Goal: Task Accomplishment & Management: Manage account settings

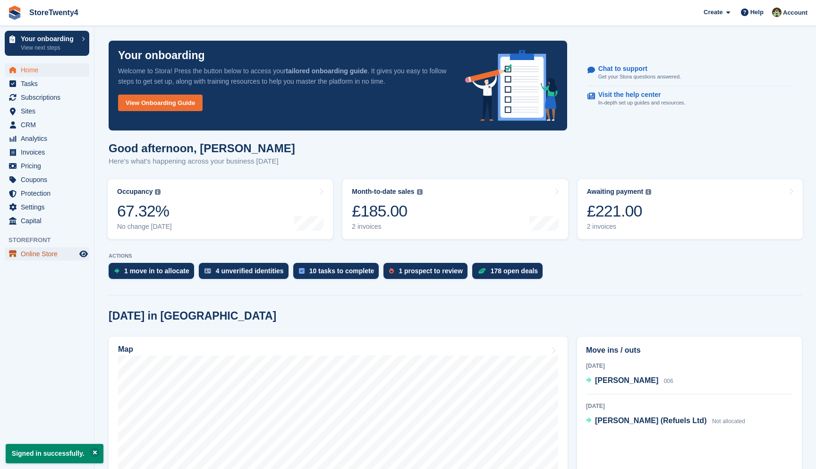
click at [47, 252] on span "Online Store" at bounding box center [49, 253] width 57 height 13
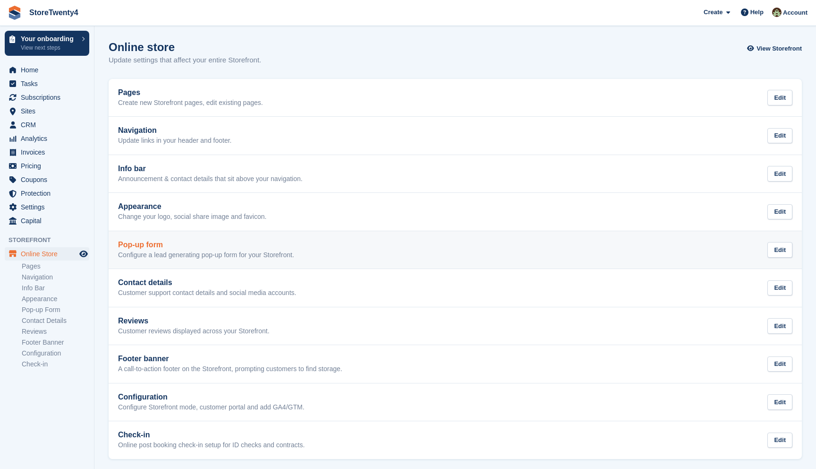
scroll to position [4, 0]
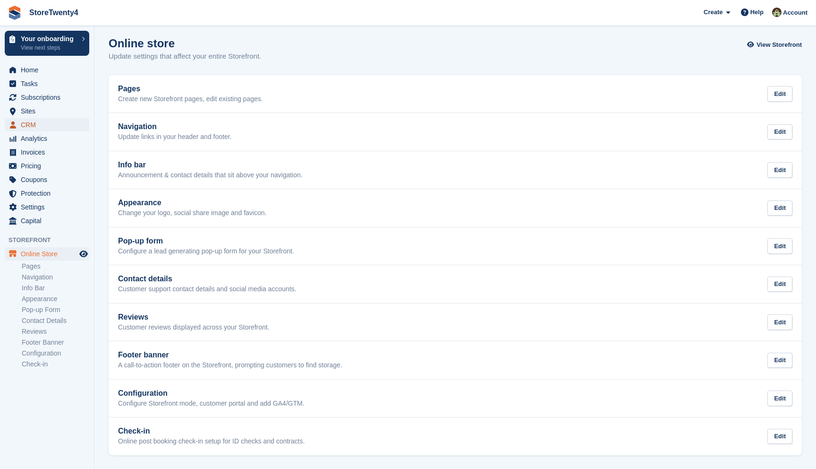
click at [33, 122] on span "CRM" at bounding box center [49, 124] width 57 height 13
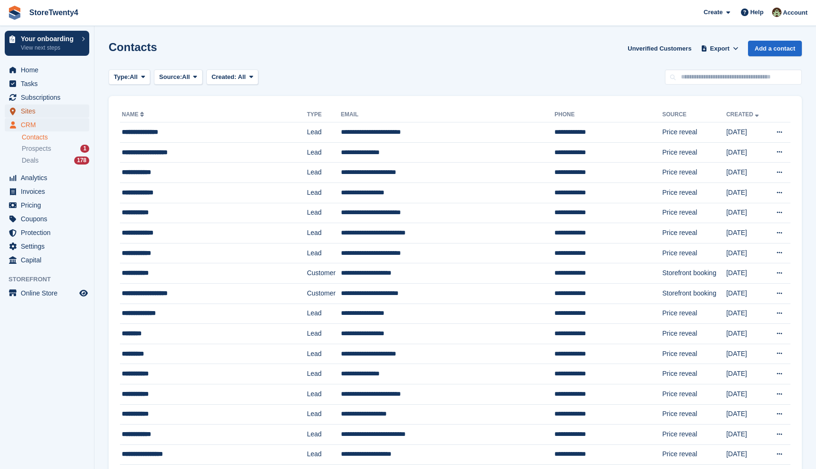
click at [35, 113] on span "Sites" at bounding box center [49, 110] width 57 height 13
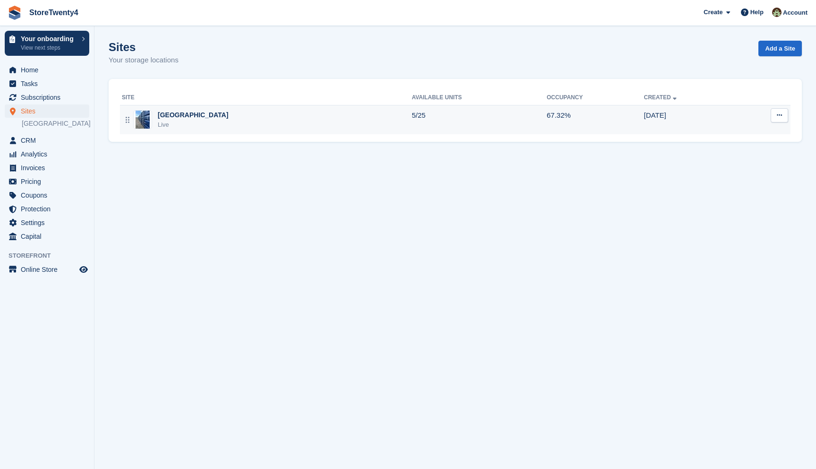
click at [209, 120] on div "Live" at bounding box center [193, 124] width 71 height 9
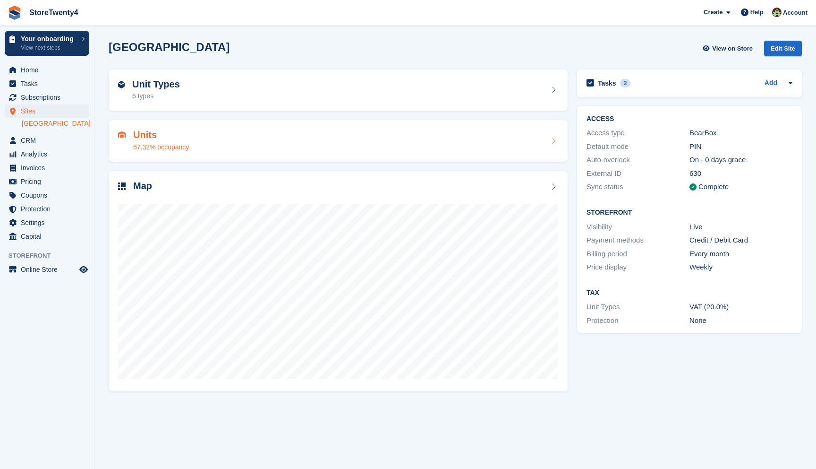
click at [161, 143] on div "67.32% occupancy" at bounding box center [161, 147] width 56 height 10
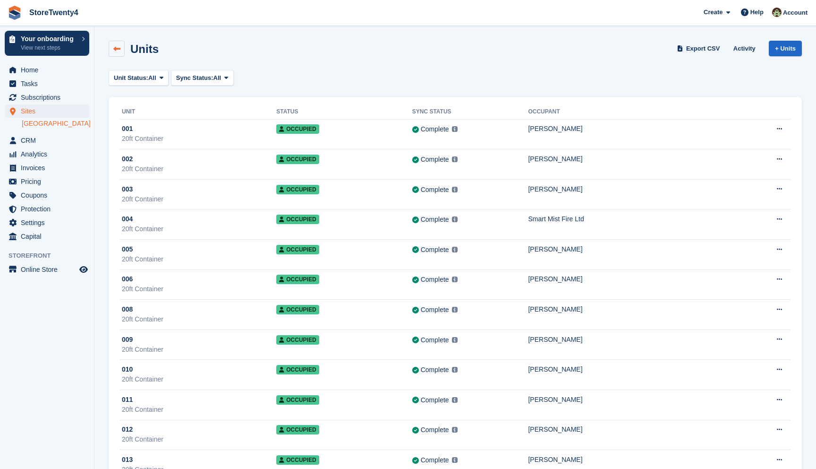
click at [120, 54] on link at bounding box center [117, 49] width 16 height 16
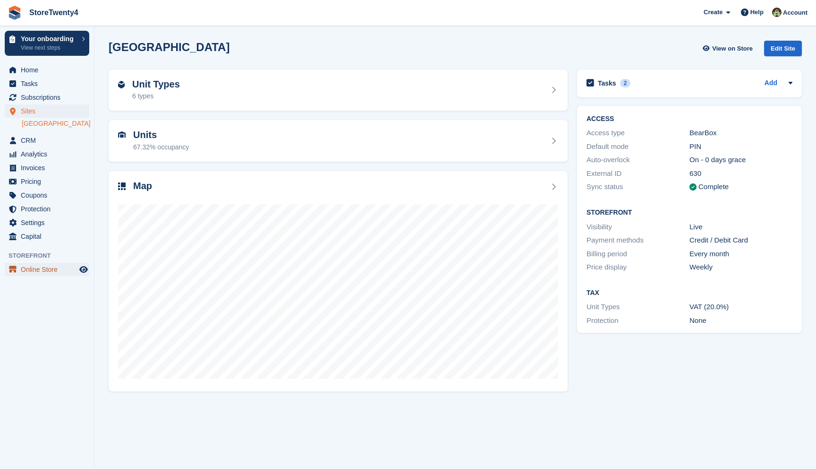
click at [49, 276] on span "Online Store" at bounding box center [49, 269] width 57 height 13
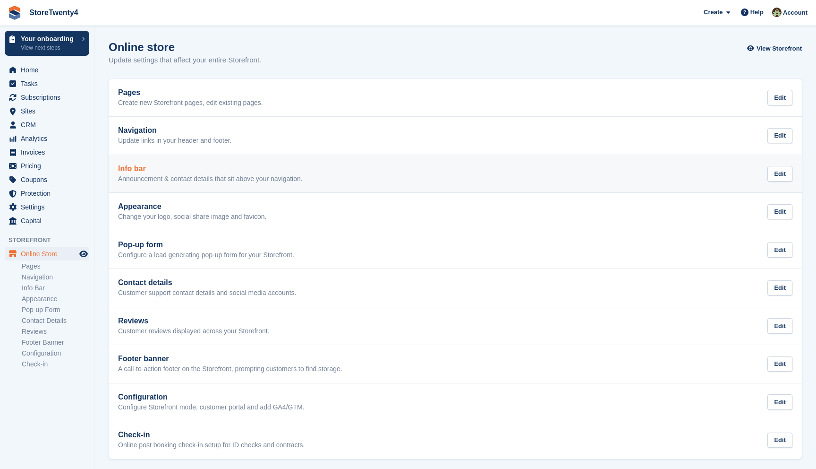
scroll to position [4, 0]
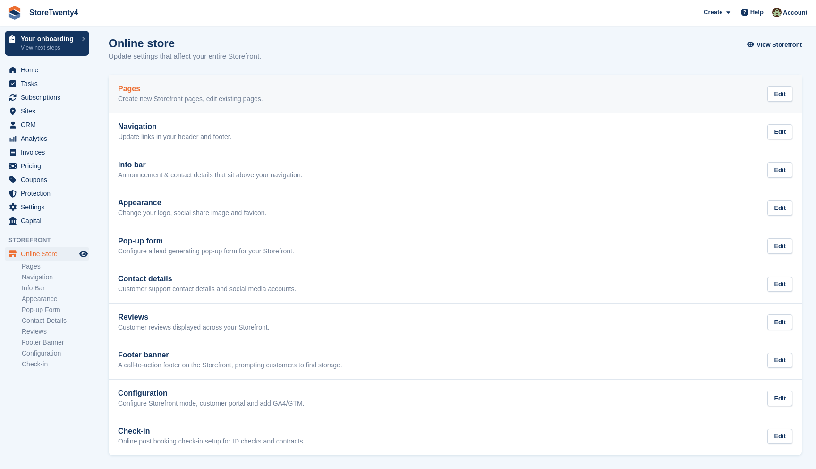
click at [252, 91] on h2 "Pages" at bounding box center [190, 89] width 145 height 9
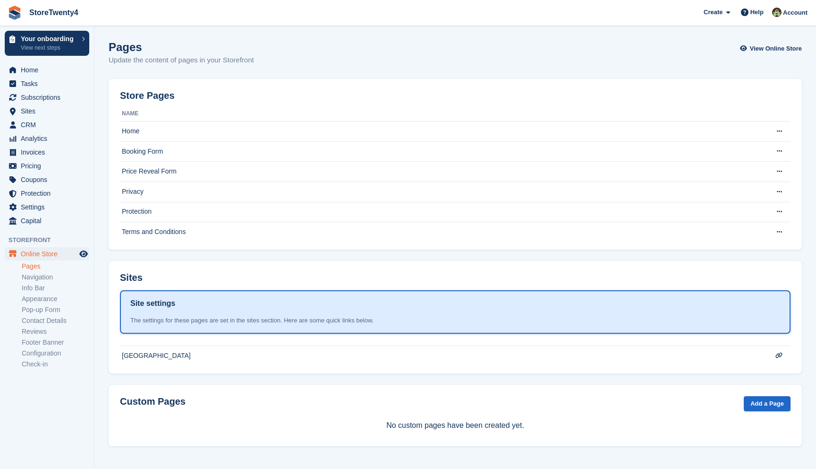
scroll to position [4, 0]
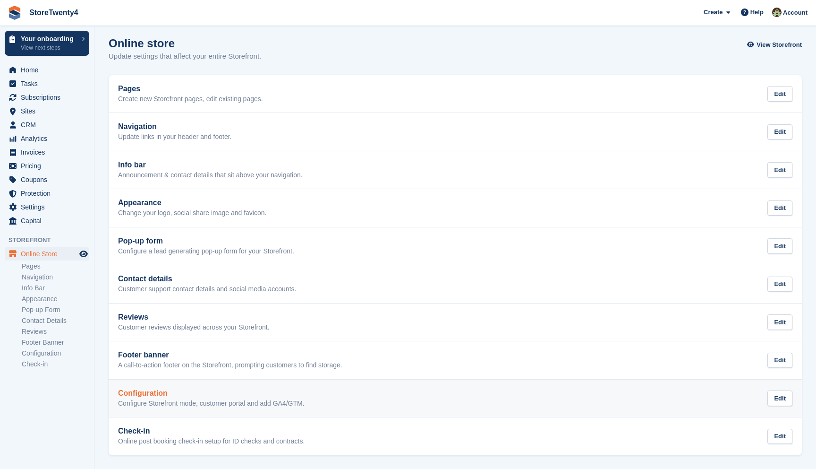
click at [216, 401] on p "Configure Storefront mode, customer portal and add GA4/GTM." at bounding box center [211, 403] width 187 height 9
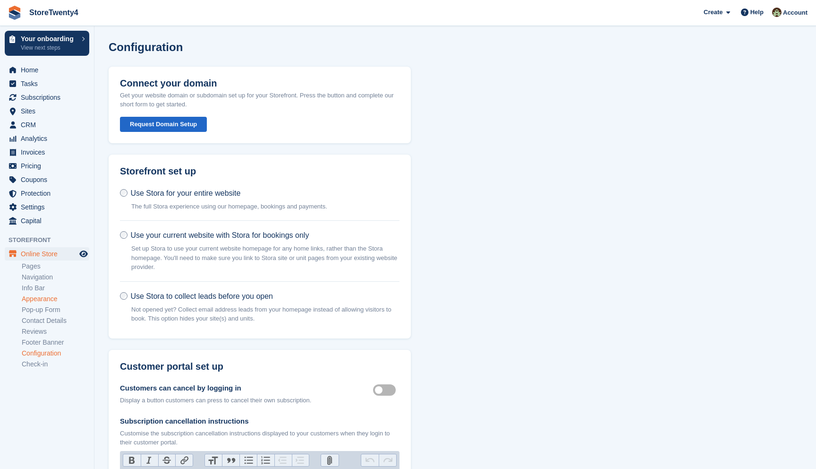
click at [49, 294] on link "Appearance" at bounding box center [56, 298] width 68 height 9
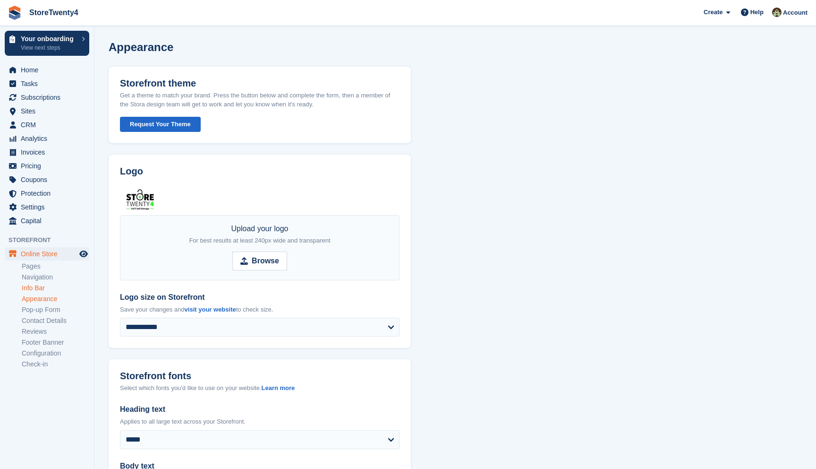
click at [42, 288] on link "Info Bar" at bounding box center [56, 287] width 68 height 9
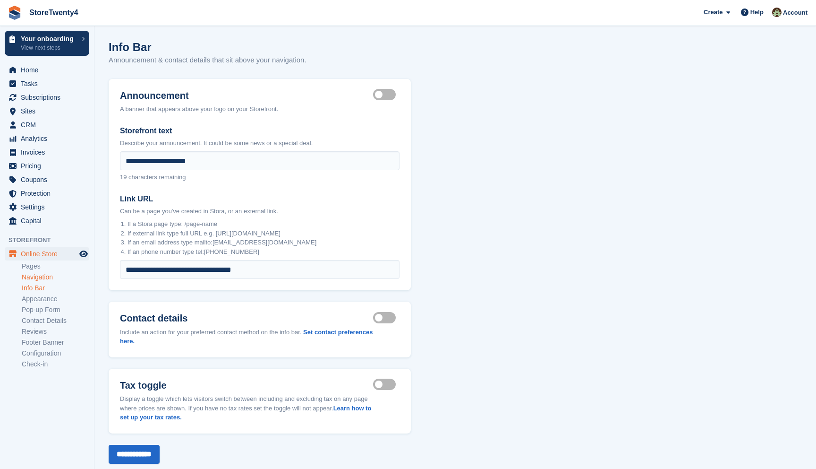
click at [43, 277] on link "Navigation" at bounding box center [56, 277] width 68 height 9
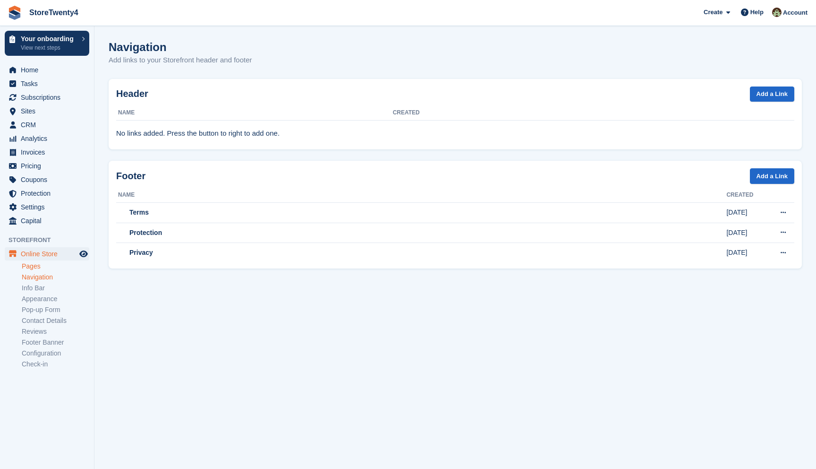
click at [36, 268] on link "Pages" at bounding box center [56, 266] width 68 height 9
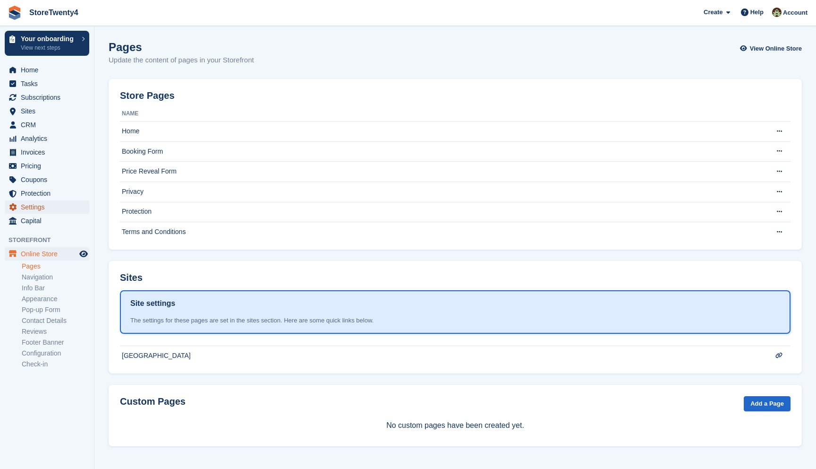
click at [43, 205] on span "Settings" at bounding box center [49, 206] width 57 height 13
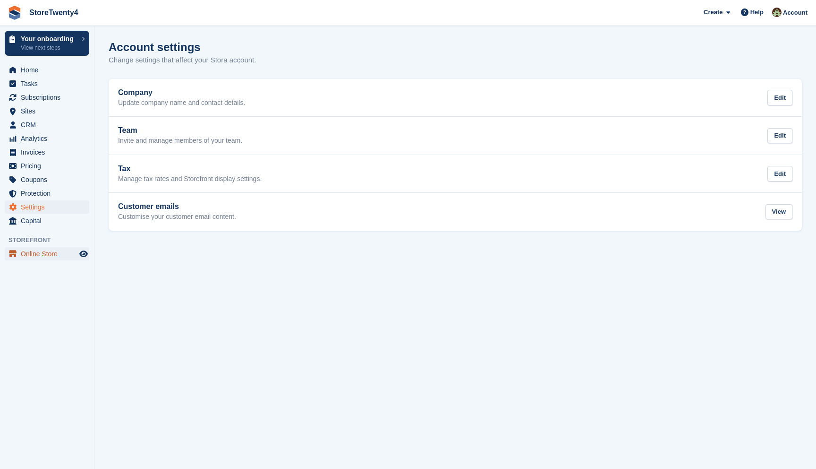
click at [37, 255] on span "Online Store" at bounding box center [49, 253] width 57 height 13
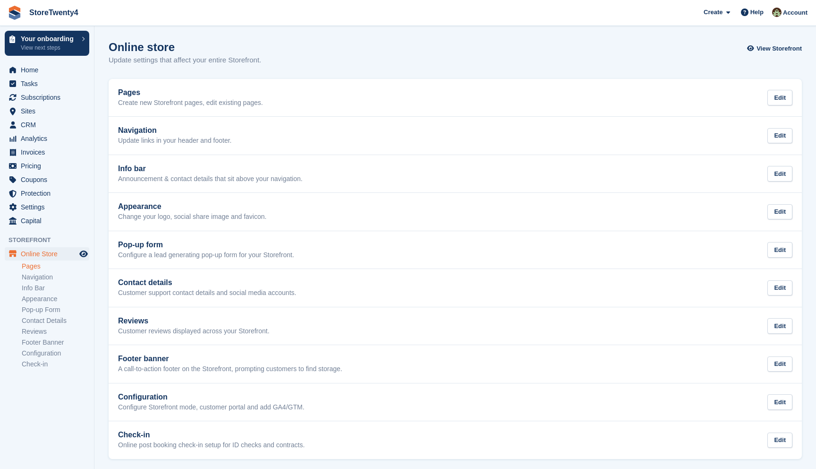
click at [35, 268] on link "Pages" at bounding box center [56, 266] width 68 height 9
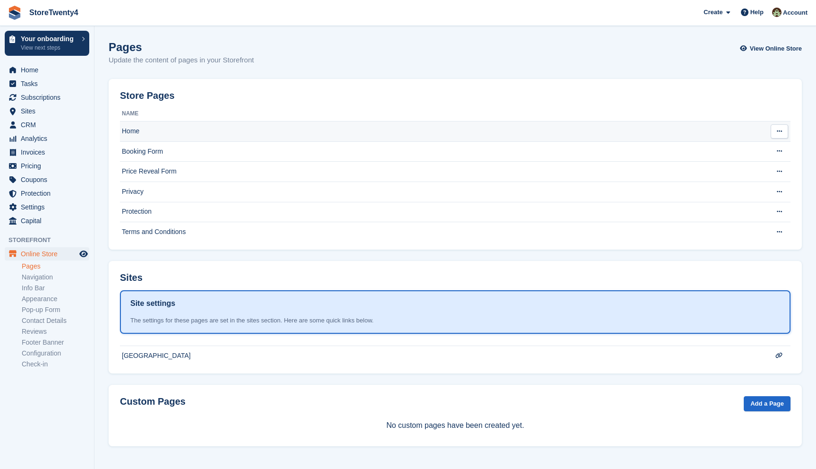
click at [163, 130] on td "Home" at bounding box center [438, 131] width 637 height 20
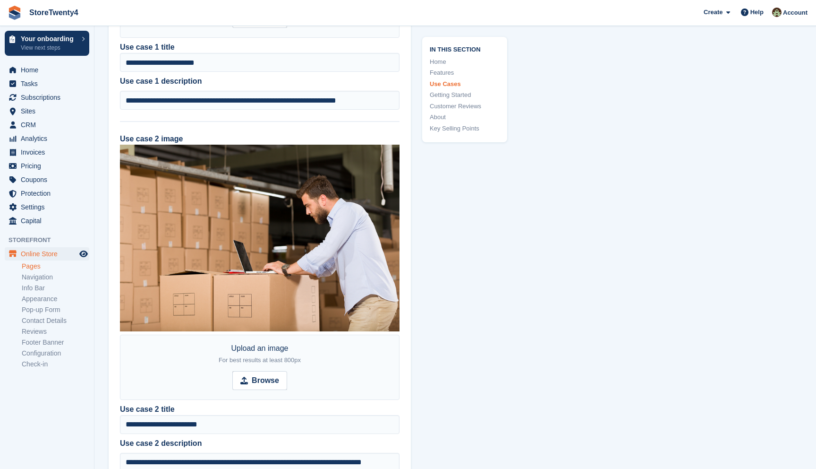
scroll to position [2020, 0]
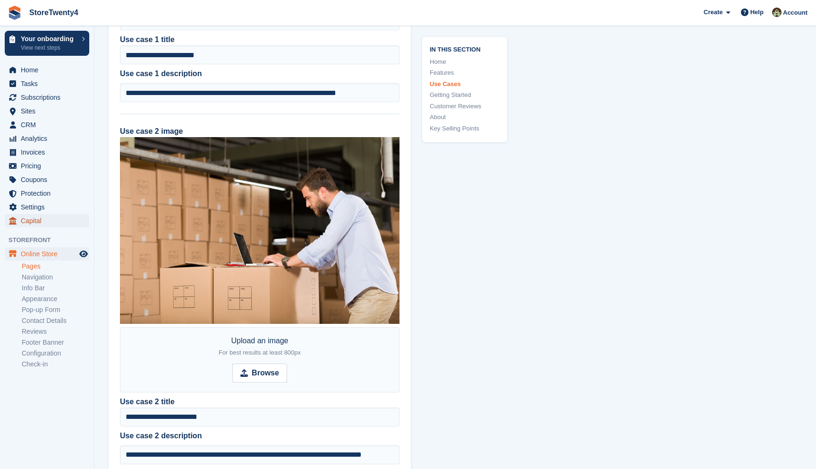
click at [37, 215] on span "Capital" at bounding box center [49, 220] width 57 height 13
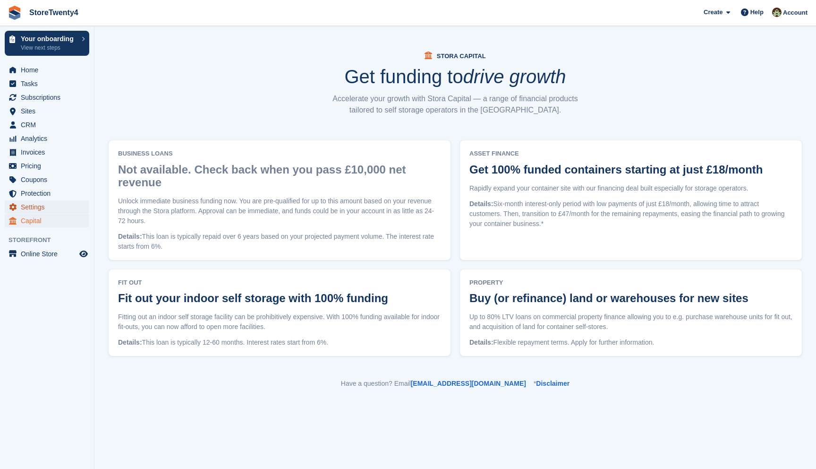
click at [39, 204] on span "Settings" at bounding box center [49, 206] width 57 height 13
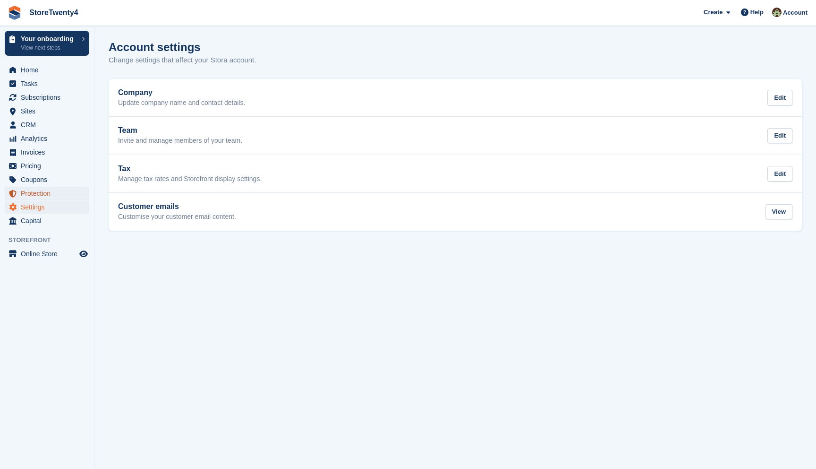
click at [39, 195] on span "Protection" at bounding box center [49, 193] width 57 height 13
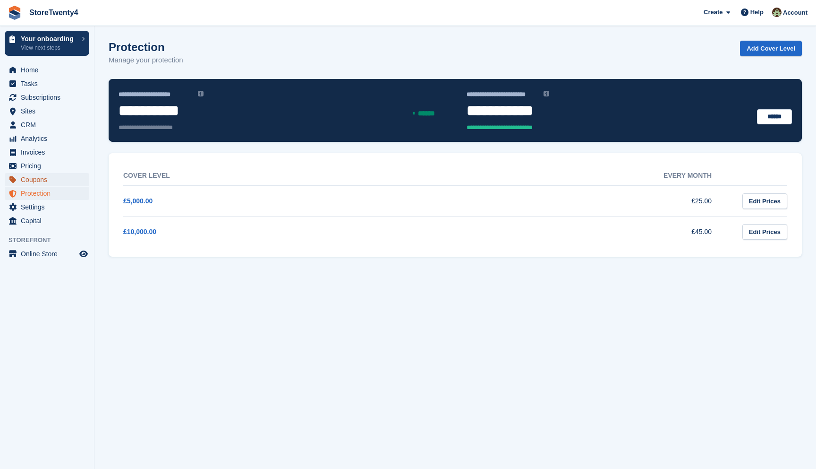
click at [37, 177] on span "Coupons" at bounding box center [49, 179] width 57 height 13
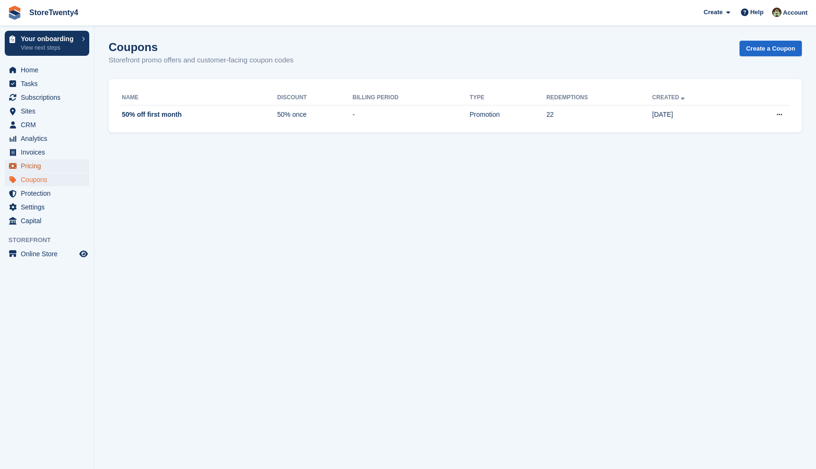
click at [36, 167] on span "Pricing" at bounding box center [49, 165] width 57 height 13
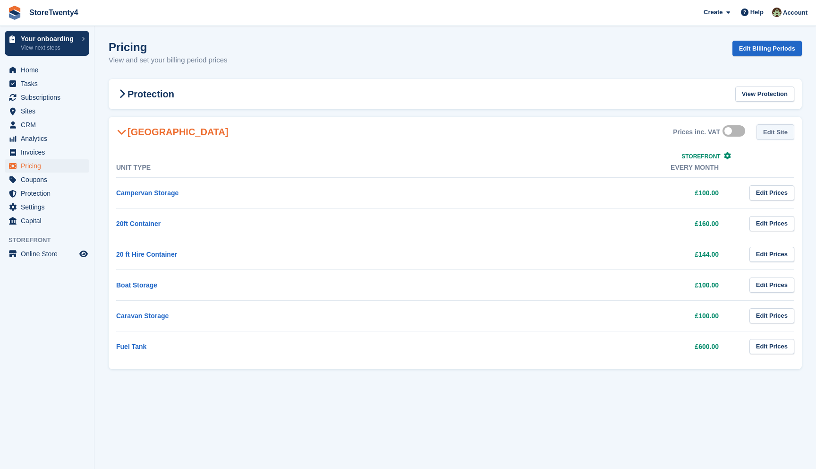
click at [785, 127] on link "Edit Site" at bounding box center [776, 132] width 38 height 16
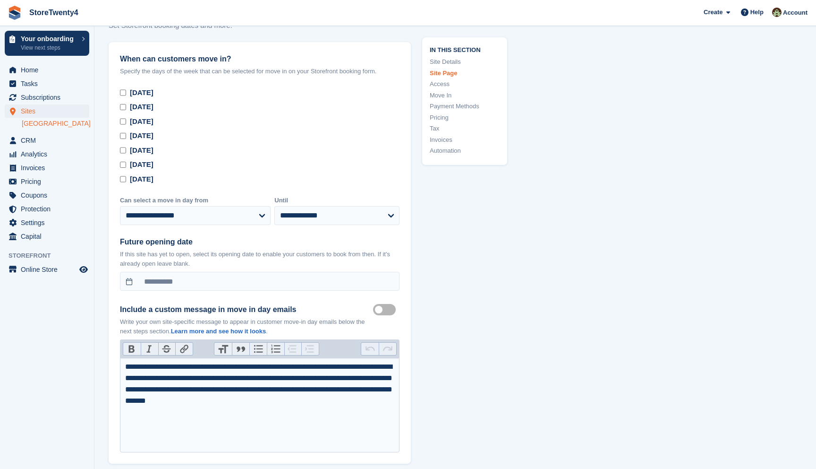
type input "**********"
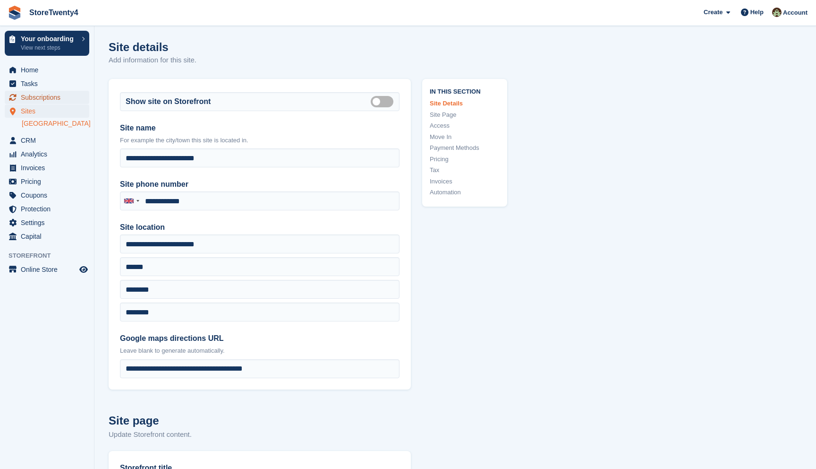
click at [38, 92] on span "Subscriptions" at bounding box center [49, 97] width 57 height 13
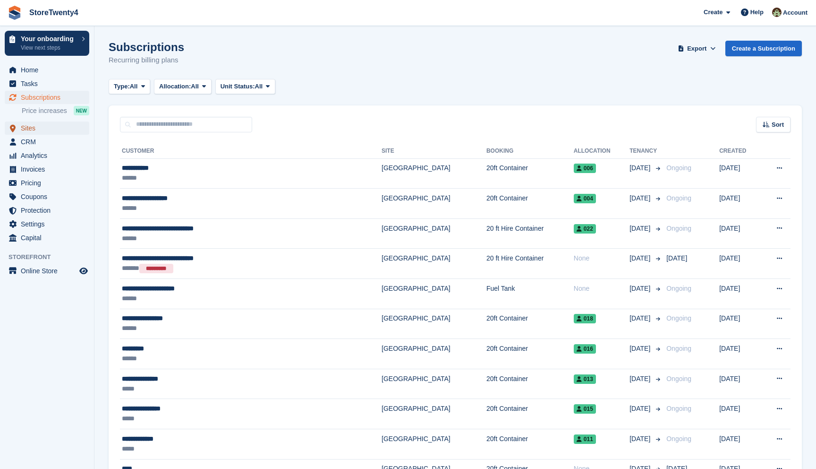
click at [31, 128] on span "Sites" at bounding box center [49, 127] width 57 height 13
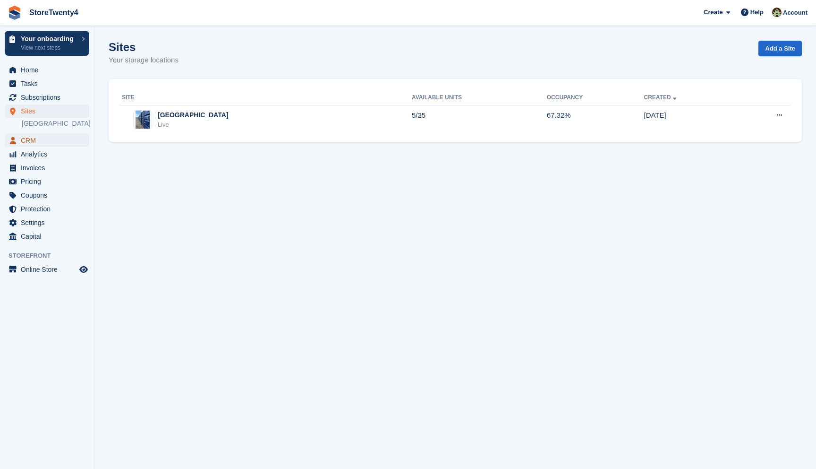
click at [35, 147] on span "CRM" at bounding box center [49, 140] width 57 height 13
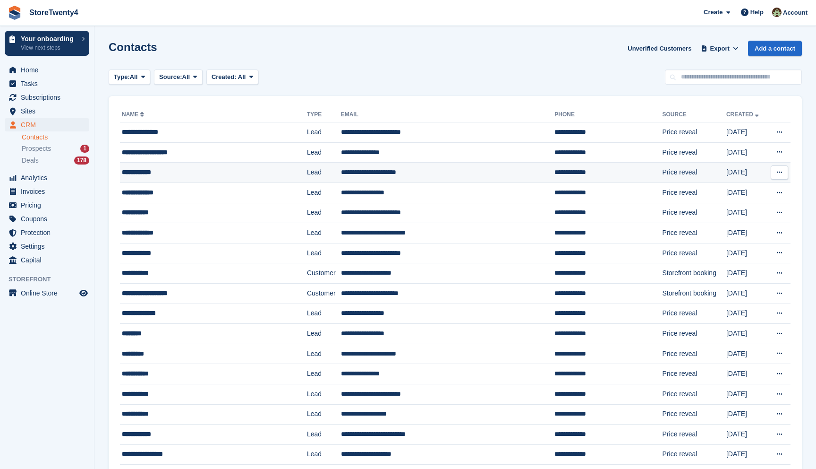
click at [779, 174] on icon at bounding box center [779, 172] width 5 height 6
click at [721, 213] on p "Delete contact" at bounding box center [743, 211] width 82 height 12
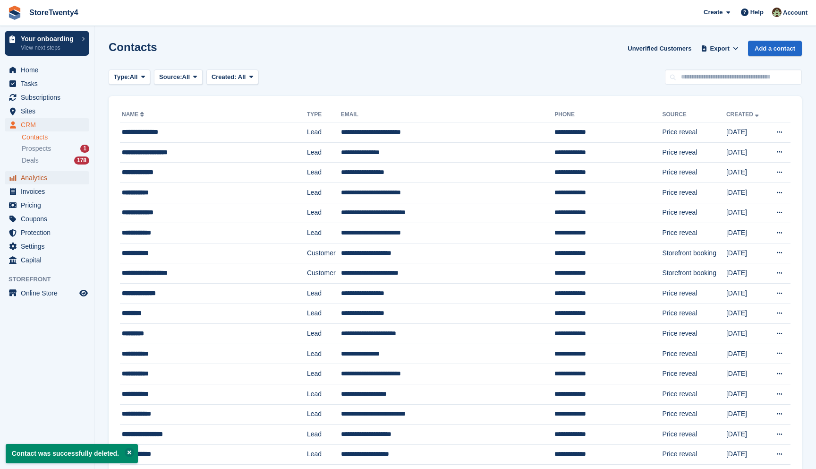
click at [51, 182] on span "Analytics" at bounding box center [49, 177] width 57 height 13
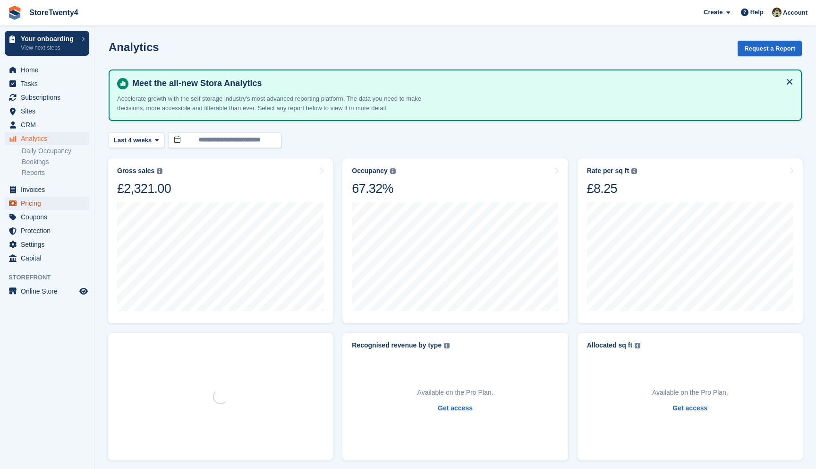
click at [44, 203] on span "Pricing" at bounding box center [49, 202] width 57 height 13
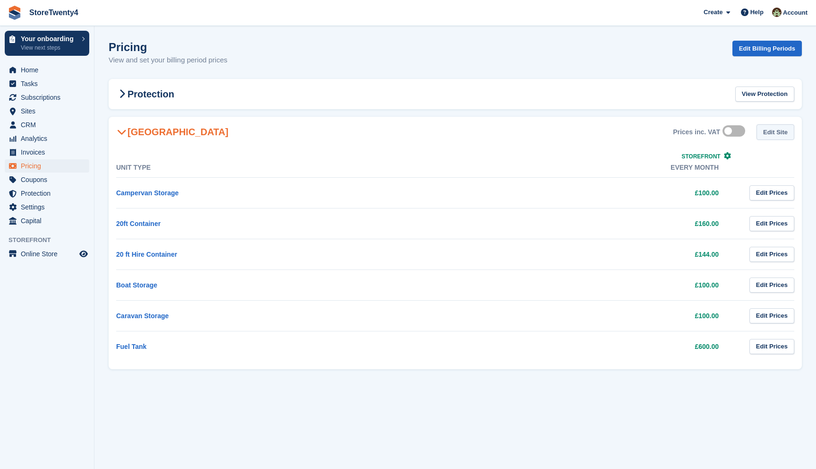
click at [771, 129] on link "Edit Site" at bounding box center [776, 132] width 38 height 16
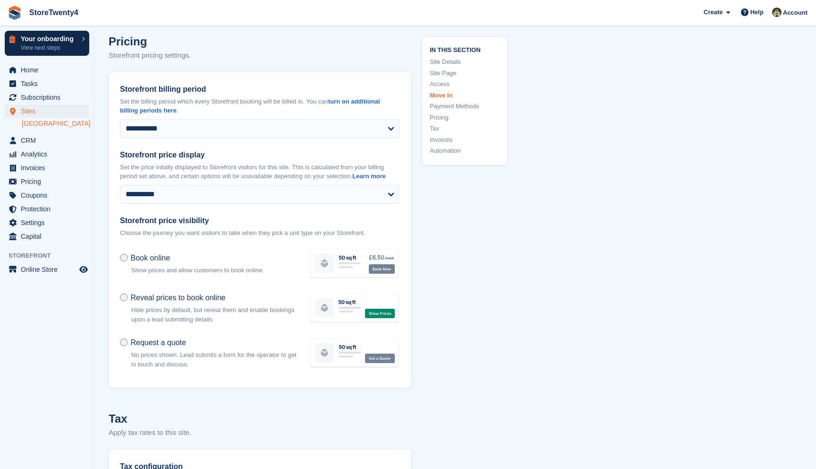
scroll to position [3601, 0]
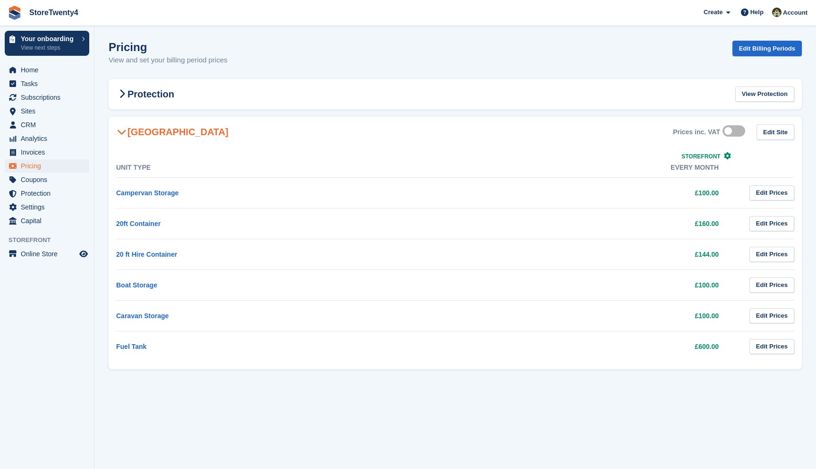
click at [125, 129] on icon at bounding box center [121, 131] width 9 height 9
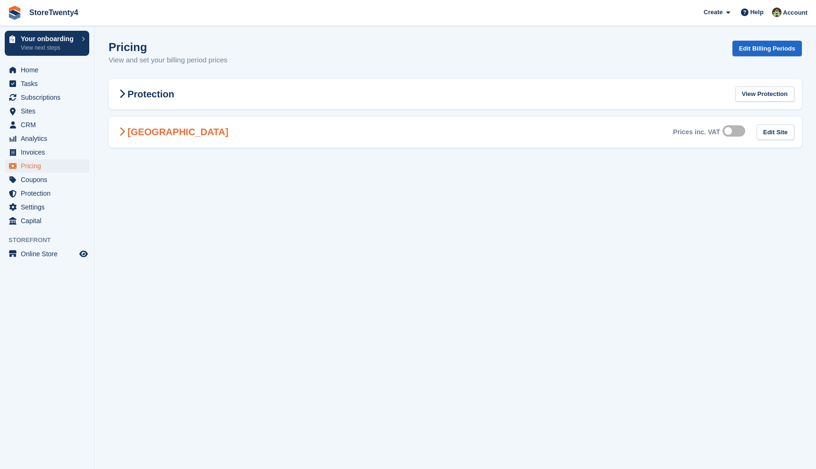
click at [122, 132] on icon at bounding box center [122, 131] width 6 height 9
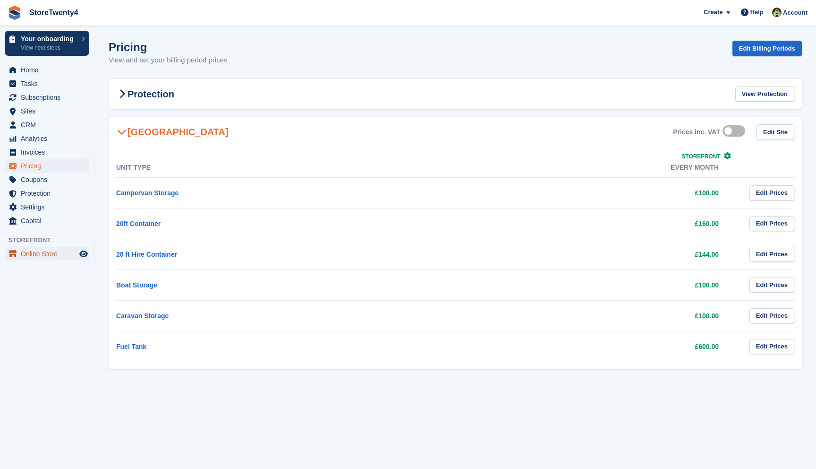
click at [39, 253] on span "Online Store" at bounding box center [49, 253] width 57 height 13
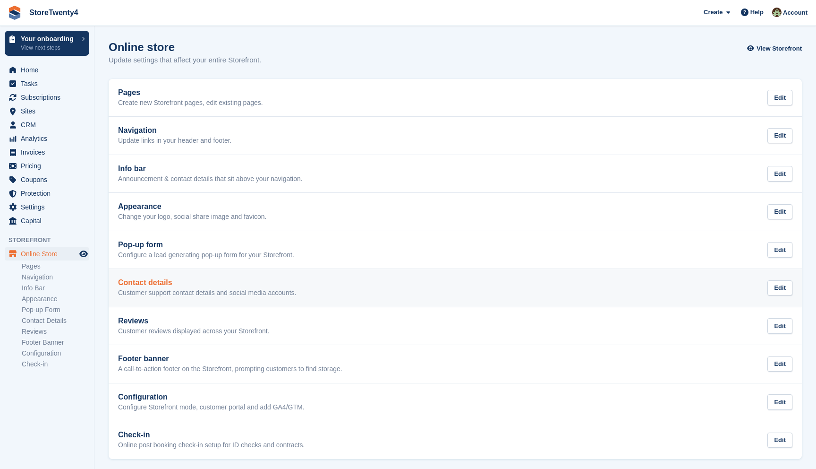
scroll to position [4, 0]
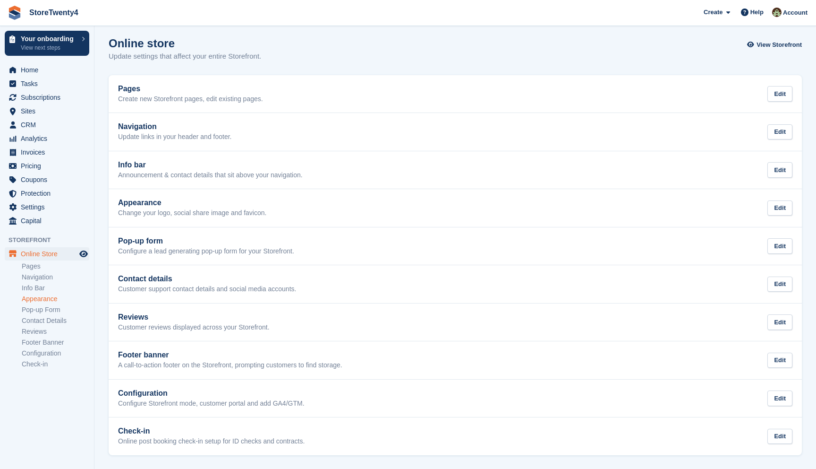
click at [41, 298] on link "Appearance" at bounding box center [56, 298] width 68 height 9
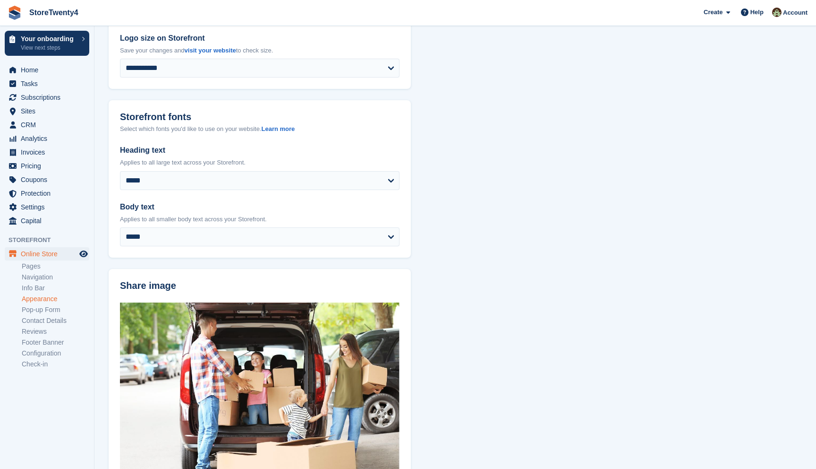
scroll to position [137, 0]
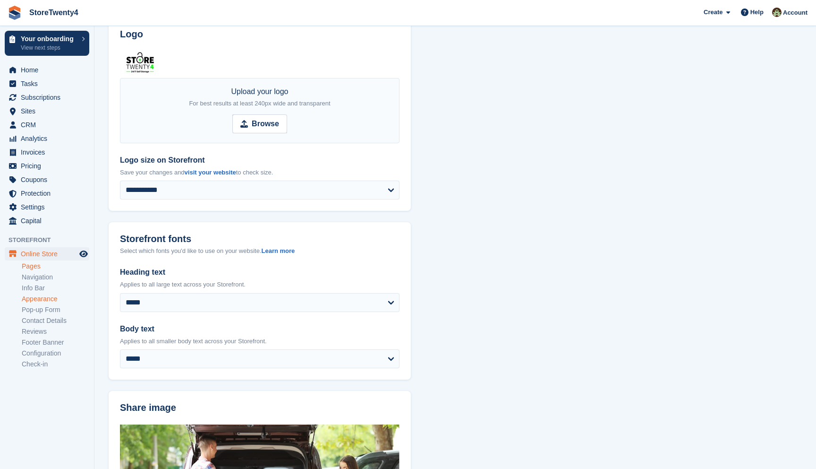
click at [39, 269] on link "Pages" at bounding box center [56, 266] width 68 height 9
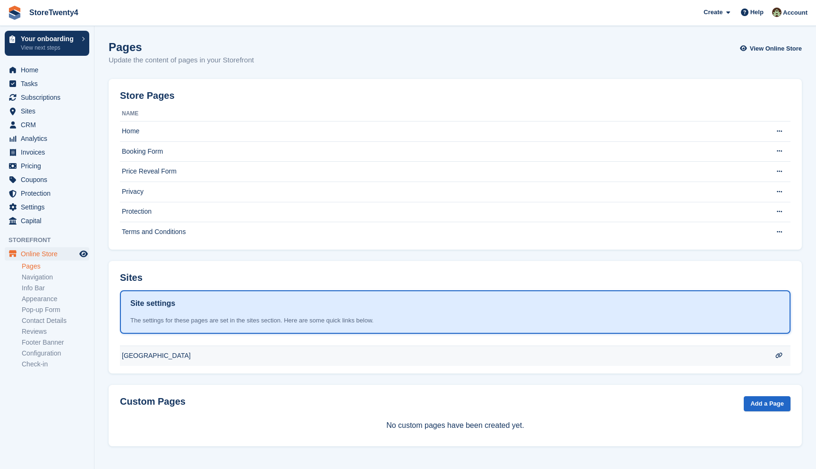
click at [208, 142] on td "[GEOGRAPHIC_DATA]" at bounding box center [438, 131] width 637 height 20
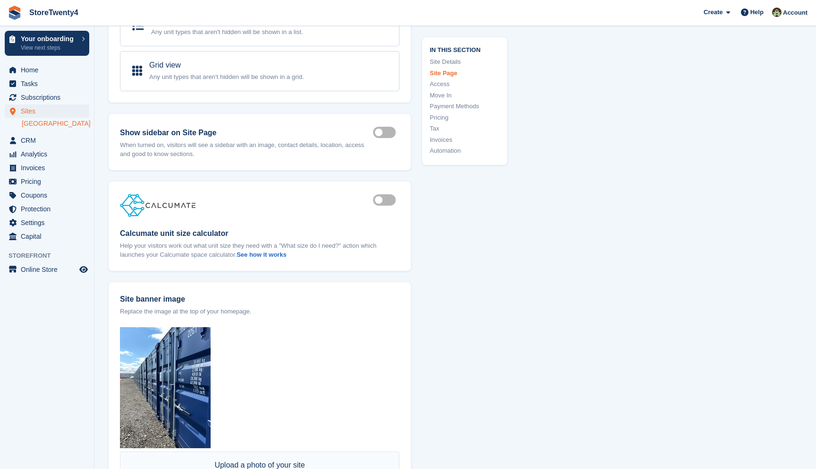
scroll to position [827, 0]
